Goal: Task Accomplishment & Management: Use online tool/utility

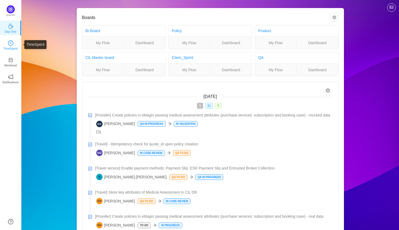
click at [15, 46] on p "TimeSpent" at bounding box center [10, 48] width 14 height 5
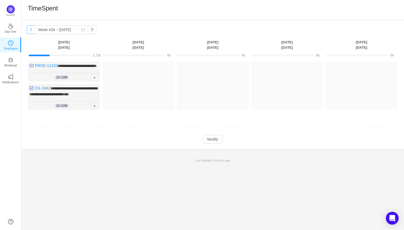
click at [33, 28] on button "button" at bounding box center [31, 29] width 9 height 9
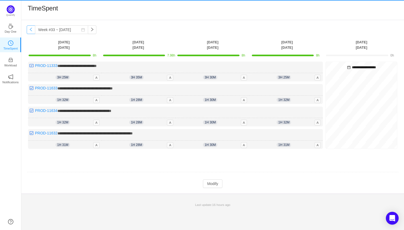
click at [33, 28] on button "button" at bounding box center [31, 29] width 9 height 9
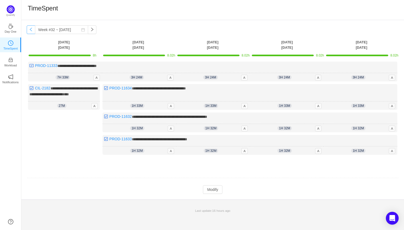
click at [33, 28] on button "button" at bounding box center [31, 29] width 9 height 9
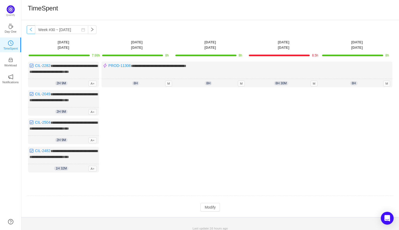
click at [33, 28] on button "button" at bounding box center [31, 29] width 9 height 9
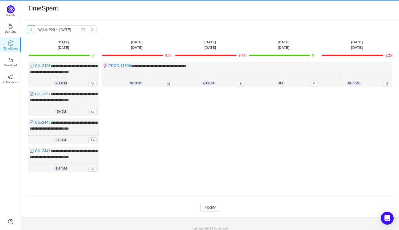
click at [33, 28] on button "button" at bounding box center [31, 29] width 9 height 9
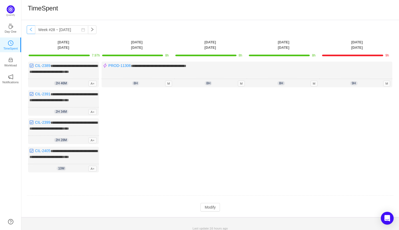
click at [33, 28] on button "button" at bounding box center [31, 29] width 9 height 9
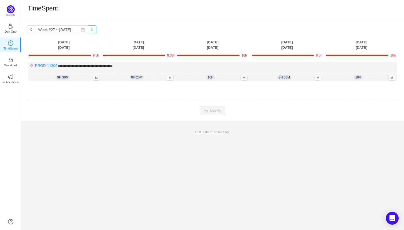
click at [88, 28] on button "button" at bounding box center [92, 29] width 9 height 9
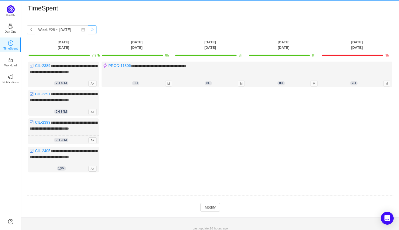
click at [88, 28] on button "button" at bounding box center [92, 29] width 9 height 9
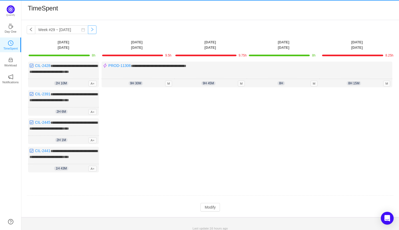
click at [88, 28] on button "button" at bounding box center [92, 29] width 9 height 9
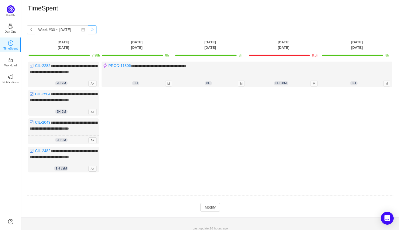
click at [88, 28] on button "button" at bounding box center [92, 29] width 9 height 9
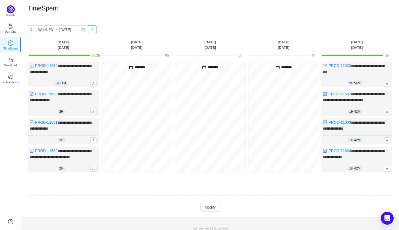
click at [88, 28] on button "button" at bounding box center [92, 29] width 9 height 9
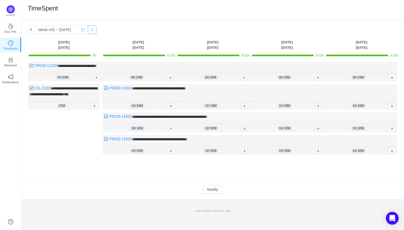
click at [88, 28] on button "button" at bounding box center [92, 29] width 9 height 9
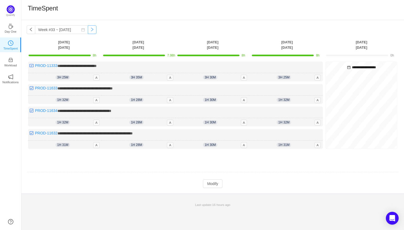
click at [88, 28] on button "button" at bounding box center [92, 29] width 9 height 9
type input "Week #34 ~ [DATE]"
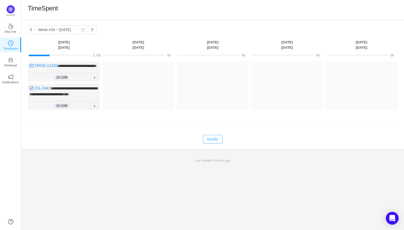
click at [211, 143] on button "Modify" at bounding box center [213, 139] width 20 height 9
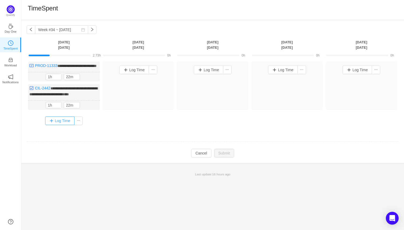
click at [65, 125] on button "Log Time" at bounding box center [60, 120] width 30 height 9
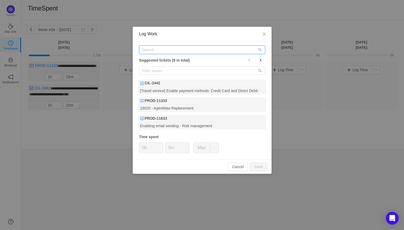
click at [167, 52] on input "text" at bounding box center [202, 49] width 126 height 9
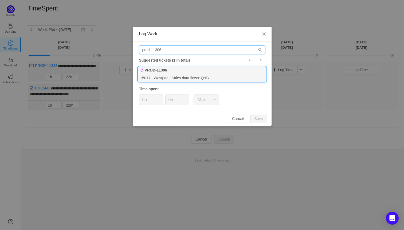
type input "prod-11306"
click at [167, 67] on b "PROD-11306" at bounding box center [156, 70] width 22 height 6
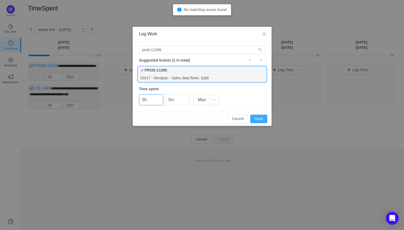
click at [260, 115] on button "Save" at bounding box center [258, 118] width 17 height 9
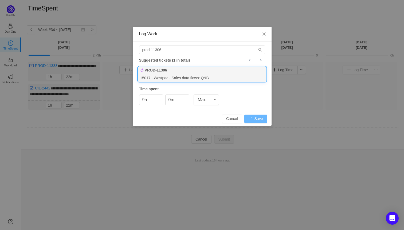
type input "0h"
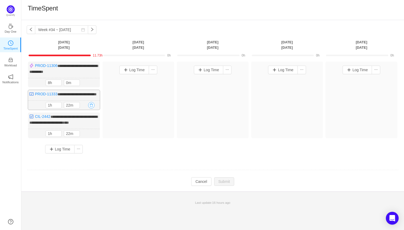
click at [92, 108] on button "button" at bounding box center [91, 105] width 6 height 6
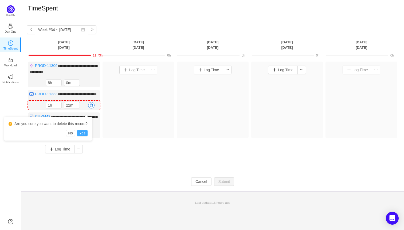
click at [88, 133] on button "Yes" at bounding box center [82, 133] width 10 height 6
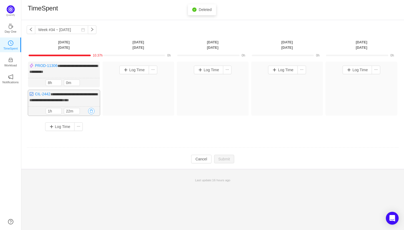
click at [92, 114] on button "button" at bounding box center [91, 111] width 6 height 6
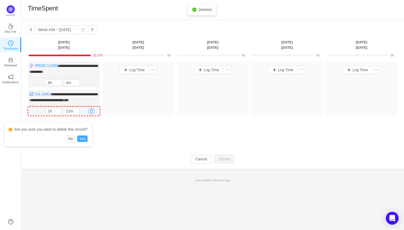
click at [88, 139] on button "Yes" at bounding box center [82, 138] width 10 height 6
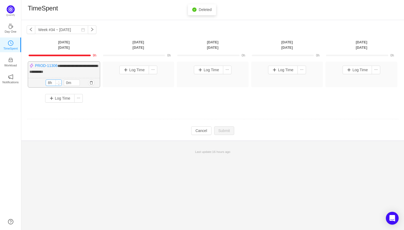
click at [60, 80] on span "Increase Value" at bounding box center [59, 81] width 6 height 3
click at [59, 80] on span "Increase Value" at bounding box center [59, 81] width 6 height 3
click at [59, 81] on icon "icon: up" at bounding box center [59, 82] width 2 height 2
click at [50, 80] on input "8h" at bounding box center [54, 83] width 16 height 6
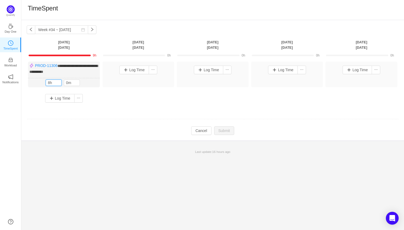
click at [76, 121] on td at bounding box center [213, 119] width 372 height 14
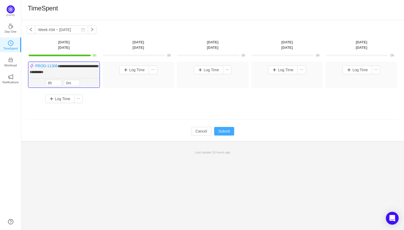
click at [226, 128] on button "Submit" at bounding box center [224, 131] width 20 height 9
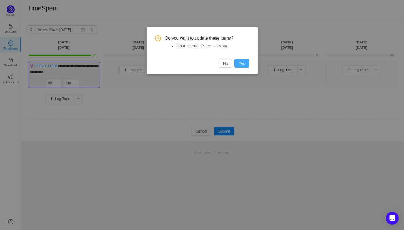
click at [240, 64] on button "Yes" at bounding box center [242, 63] width 15 height 9
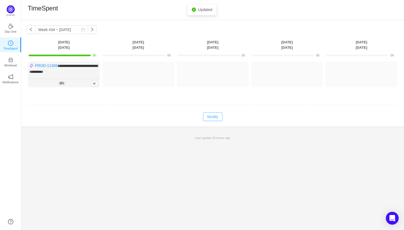
drag, startPoint x: 212, startPoint y: 113, endPoint x: 200, endPoint y: 114, distance: 12.4
click at [212, 112] on button "Modify" at bounding box center [213, 116] width 20 height 9
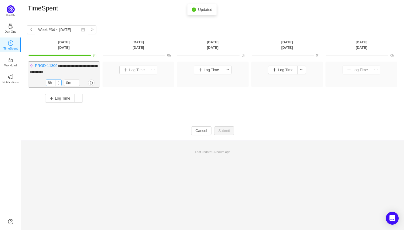
click at [55, 82] on input "8h" at bounding box center [54, 83] width 16 height 6
click at [59, 81] on icon "icon: up" at bounding box center [59, 82] width 2 height 2
click at [49, 80] on input "8h" at bounding box center [54, 83] width 16 height 6
click at [92, 119] on td at bounding box center [213, 119] width 372 height 14
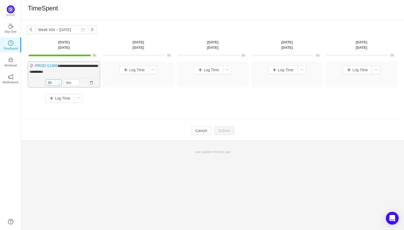
click at [58, 81] on icon "icon: up" at bounding box center [59, 82] width 2 height 2
click at [54, 82] on input "8h" at bounding box center [54, 83] width 16 height 6
type input "8h"
click at [59, 80] on span "Increase Value" at bounding box center [59, 81] width 6 height 3
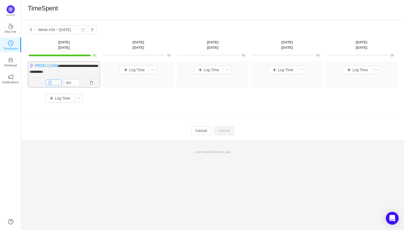
click at [59, 80] on span "Increase Value" at bounding box center [59, 81] width 6 height 3
click at [63, 96] on button "Log Time" at bounding box center [60, 98] width 30 height 9
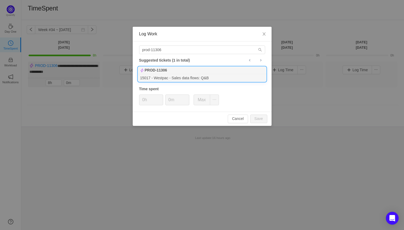
click at [171, 70] on div "PROD-11306" at bounding box center [202, 70] width 128 height 7
click at [255, 116] on button "Save" at bounding box center [258, 118] width 17 height 9
type input "0h"
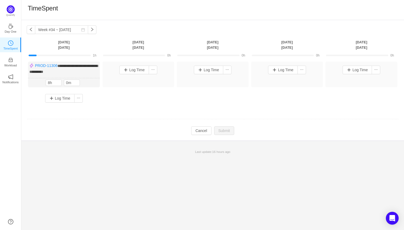
click at [123, 132] on td "Modify Cancel Submit" at bounding box center [213, 130] width 372 height 9
click at [55, 80] on input "8h" at bounding box center [54, 83] width 16 height 6
click at [59, 80] on span "Increase Value" at bounding box center [59, 81] width 6 height 3
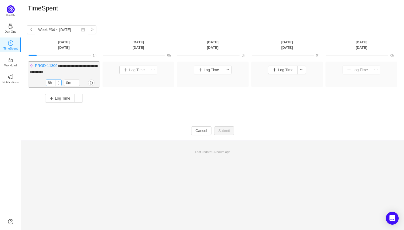
click at [55, 82] on input "8h" at bounding box center [54, 83] width 16 height 6
click at [55, 81] on input "8h" at bounding box center [54, 83] width 16 height 6
type input "8h"
click at [162, 114] on td at bounding box center [213, 119] width 372 height 14
